Goal: Ask a question

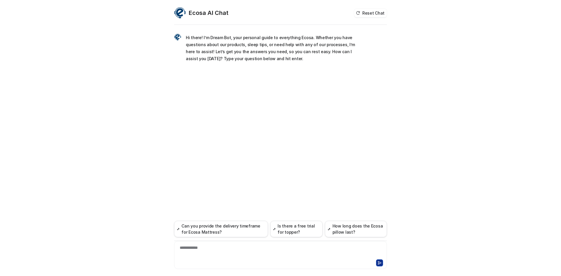
click at [288, 258] on div "**********" at bounding box center [281, 251] width 210 height 13
paste div
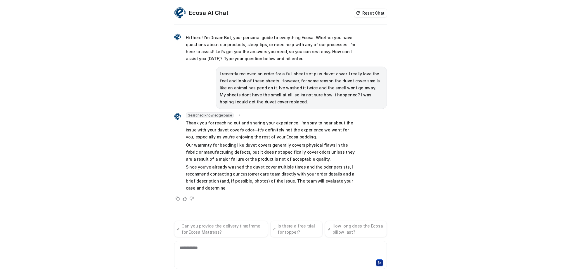
scroll to position [3, 0]
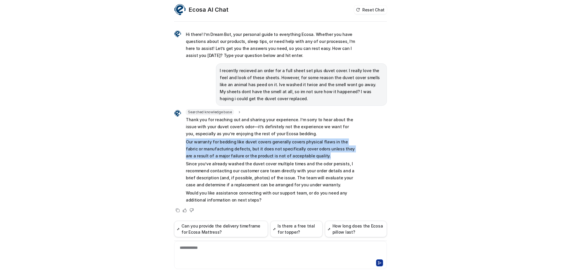
drag, startPoint x: 179, startPoint y: 141, endPoint x: 300, endPoint y: 157, distance: 121.9
click at [300, 157] on div "Searched knowledge base search_queries : [ "duvet cover smells bad replacement …" at bounding box center [265, 156] width 183 height 95
copy p "Our warranty for bedding like duvet covers generally covers physical flaws in t…"
